Goal: Task Accomplishment & Management: Complete application form

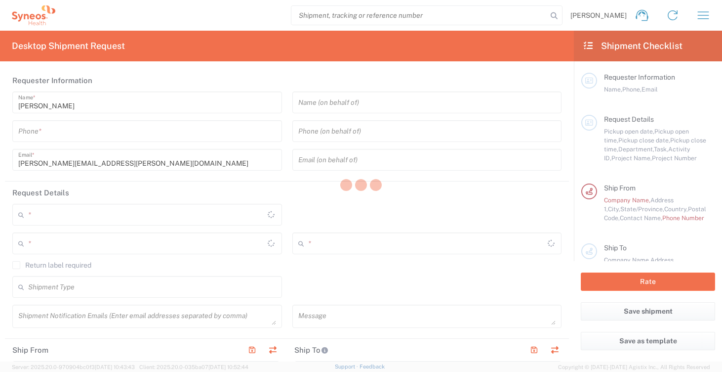
type input "North Carolina"
type input "United States"
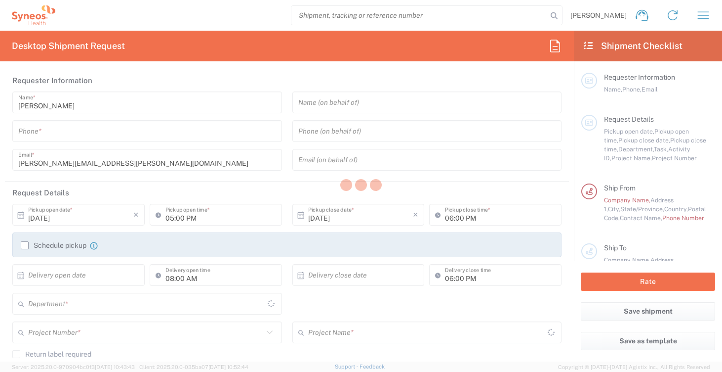
type input "6150"
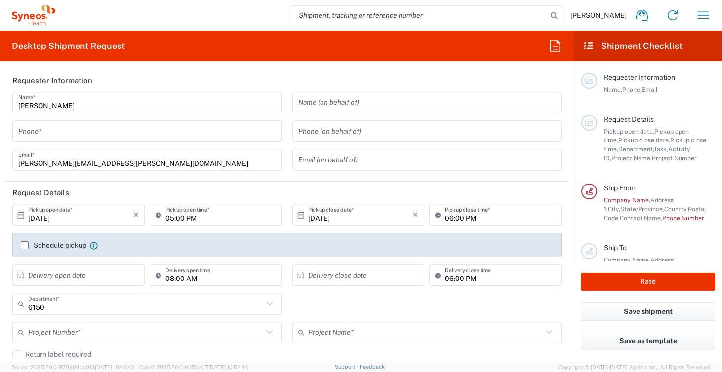
type input "Syneos Health Medical Communic"
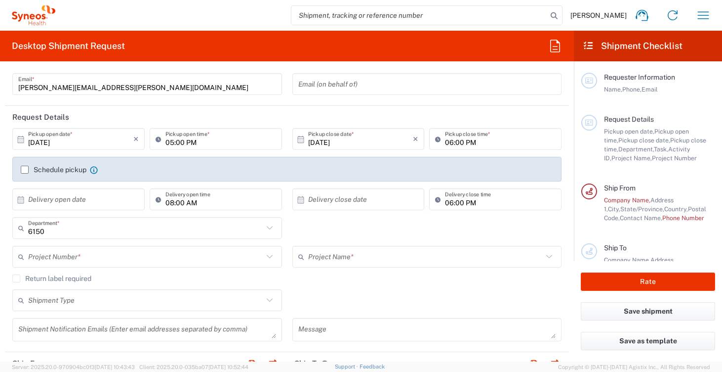
scroll to position [77, 0]
click at [263, 254] on icon at bounding box center [269, 255] width 13 height 13
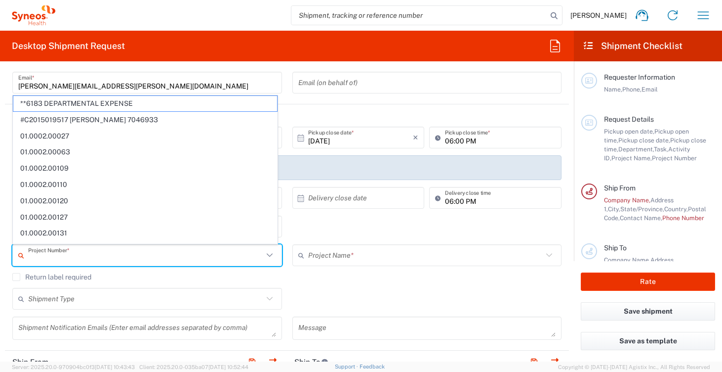
click at [263, 254] on icon at bounding box center [269, 255] width 13 height 13
click at [302, 280] on agx-checkbox-control "Return label required" at bounding box center [286, 277] width 549 height 8
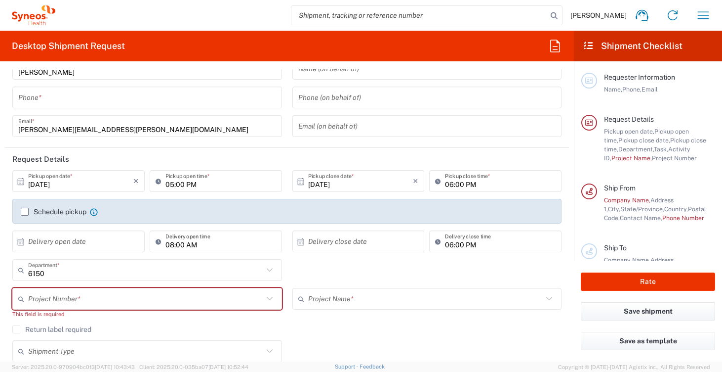
scroll to position [0, 0]
